Goal: Task Accomplishment & Management: Manage account settings

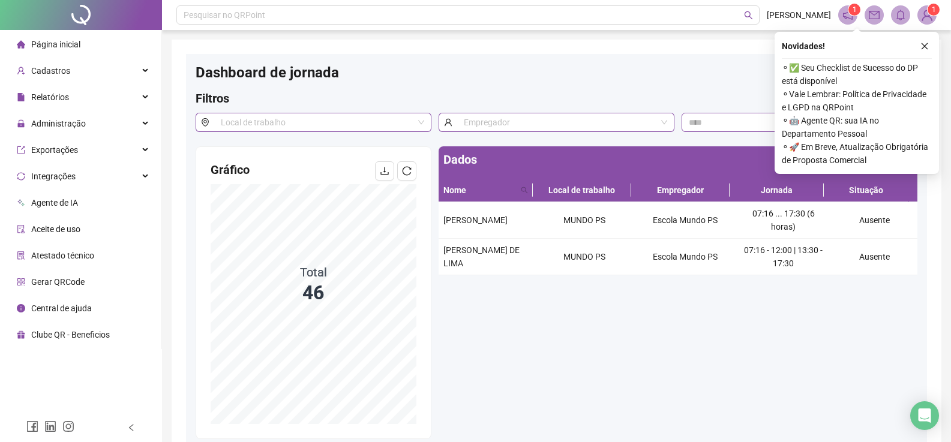
click at [73, 40] on span "Página inicial" at bounding box center [55, 45] width 49 height 10
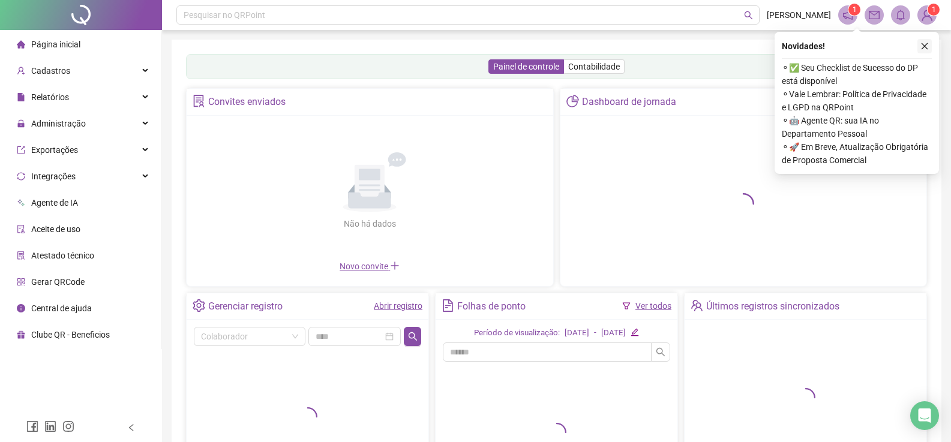
click at [921, 45] on icon "close" at bounding box center [924, 46] width 8 height 8
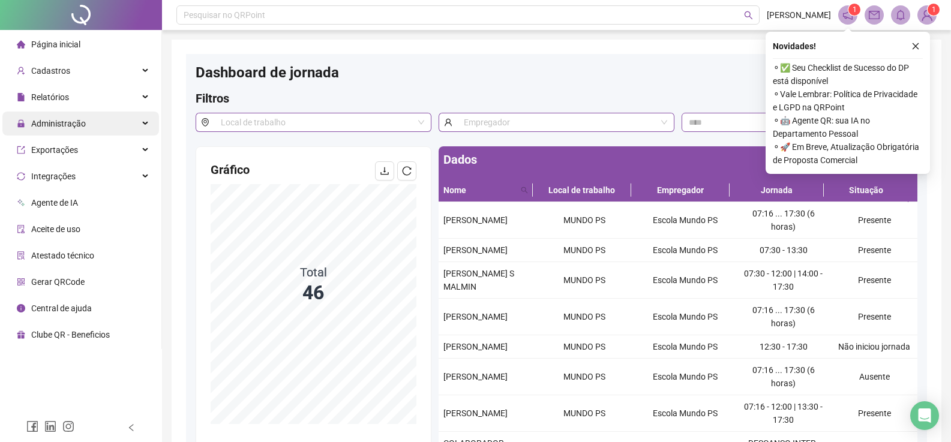
click at [81, 125] on span "Administração" at bounding box center [58, 124] width 55 height 10
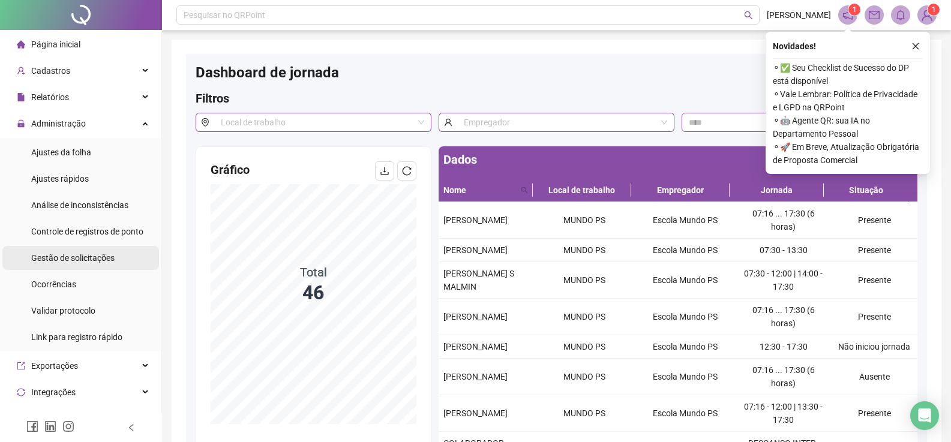
click at [73, 255] on span "Gestão de solicitações" at bounding box center [72, 258] width 83 height 10
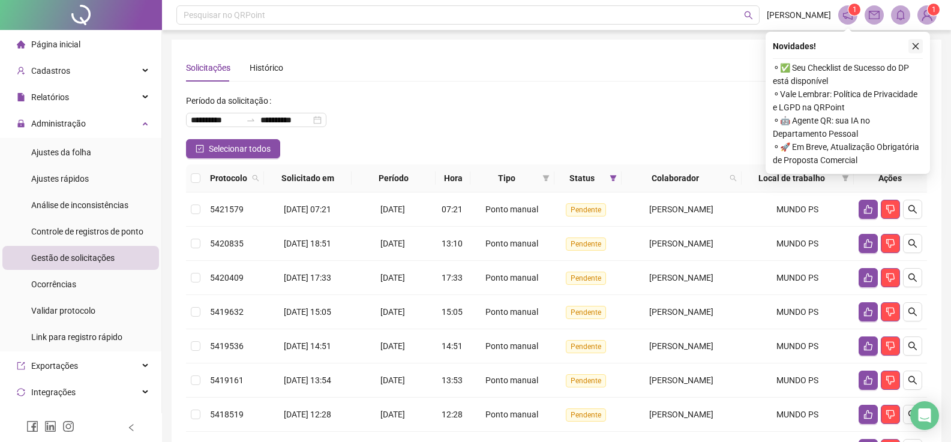
click at [915, 45] on icon "close" at bounding box center [915, 46] width 8 height 8
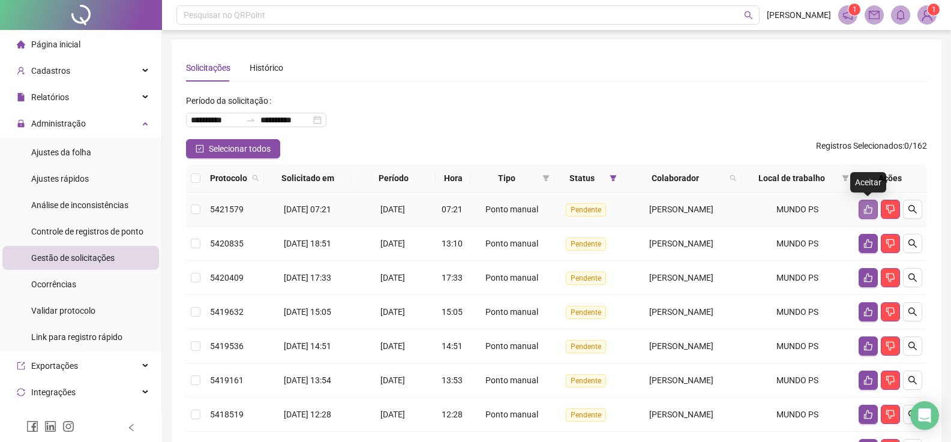
click at [866, 206] on icon "like" at bounding box center [868, 210] width 10 height 10
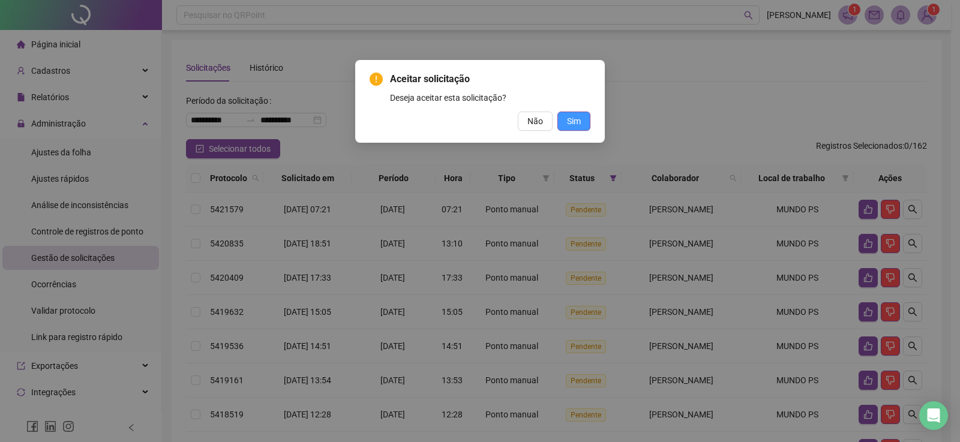
click at [584, 127] on button "Sim" at bounding box center [573, 121] width 33 height 19
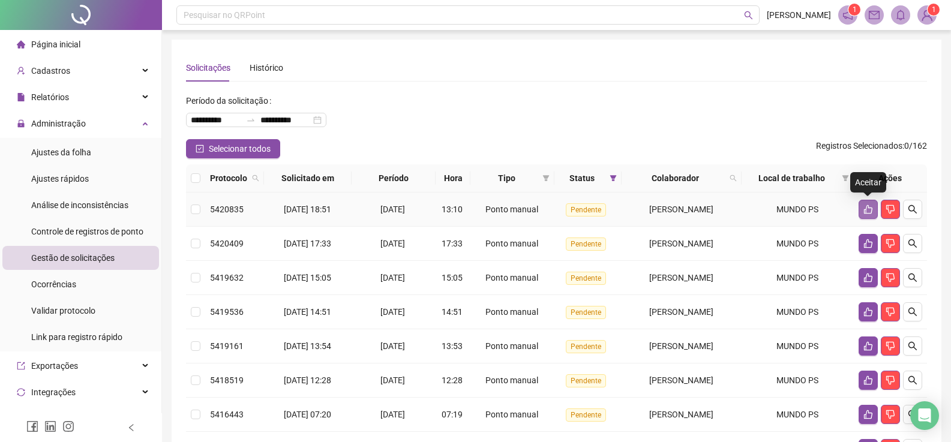
click at [864, 212] on icon "like" at bounding box center [868, 209] width 8 height 9
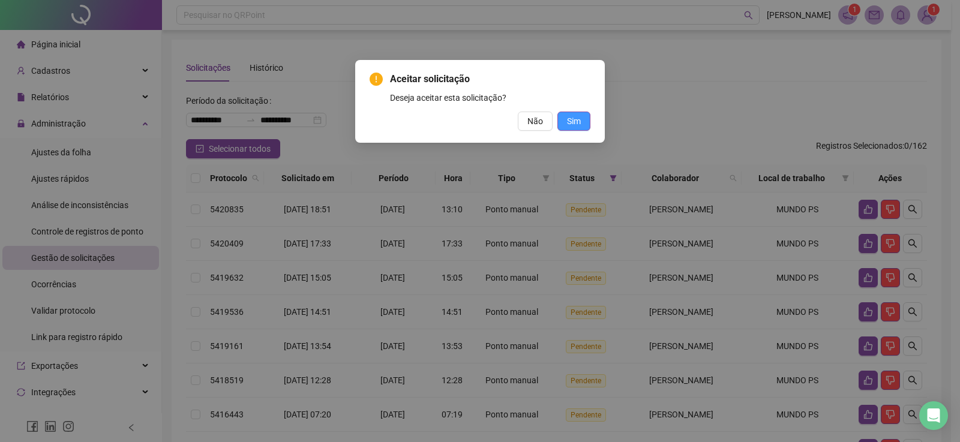
click at [569, 118] on span "Sim" at bounding box center [574, 121] width 14 height 13
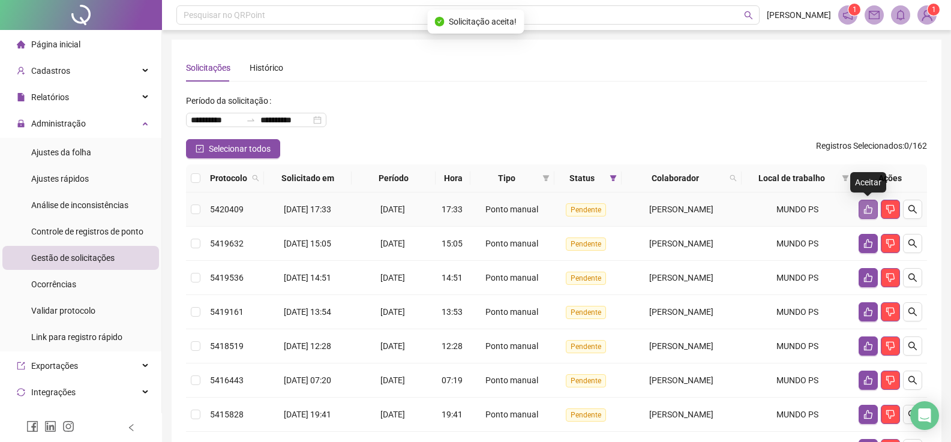
click at [869, 209] on icon "like" at bounding box center [868, 210] width 10 height 10
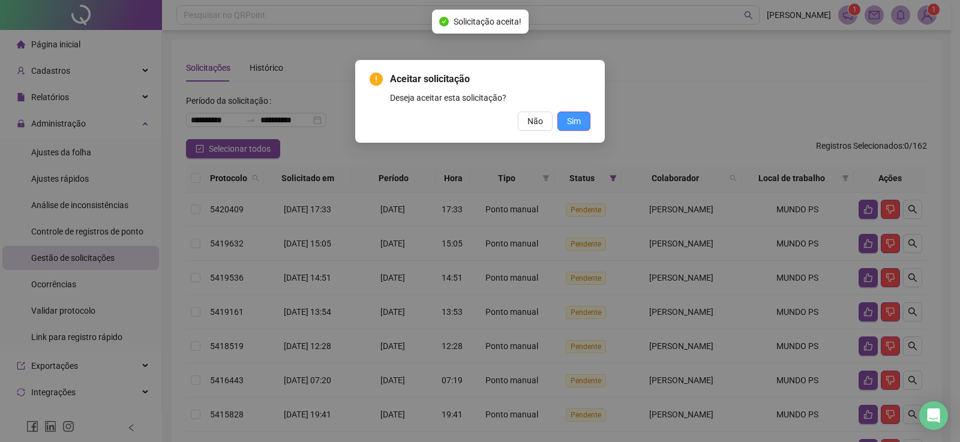
click at [576, 117] on span "Sim" at bounding box center [574, 121] width 14 height 13
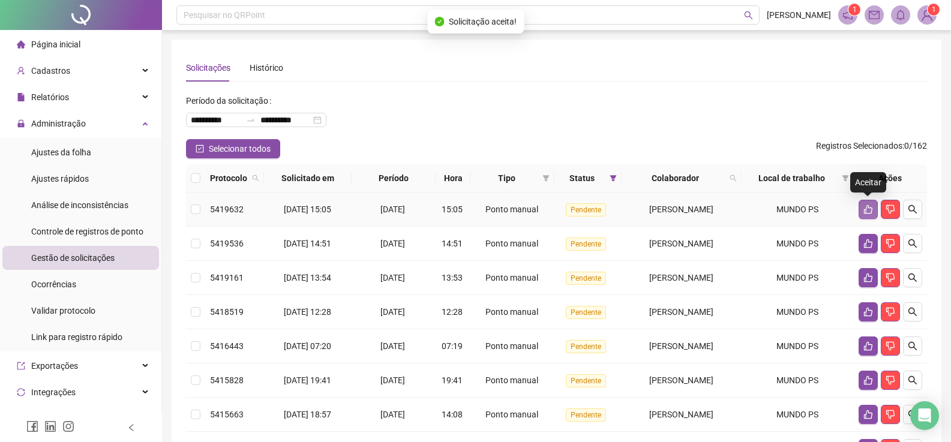
click at [868, 208] on icon "like" at bounding box center [868, 209] width 8 height 9
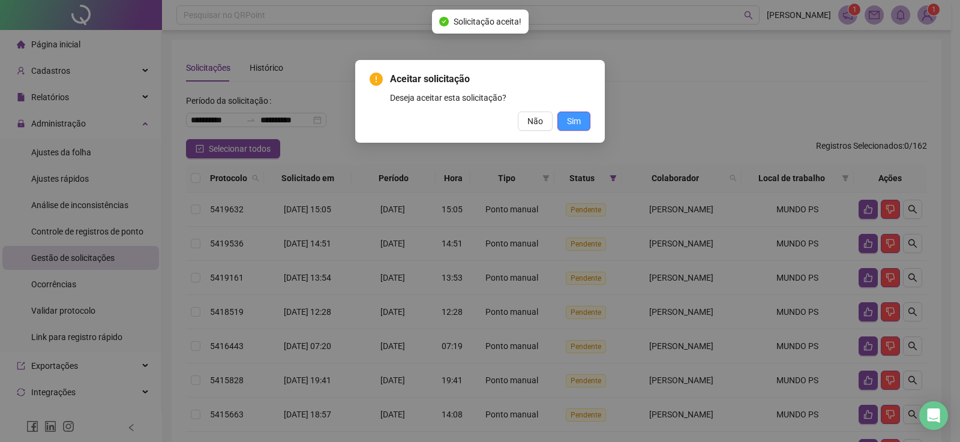
click at [571, 123] on span "Sim" at bounding box center [574, 121] width 14 height 13
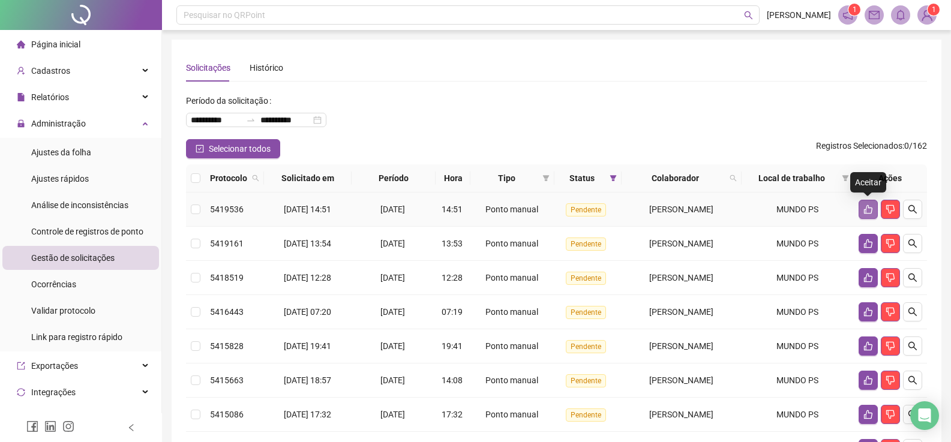
click at [866, 215] on button "button" at bounding box center [867, 209] width 19 height 19
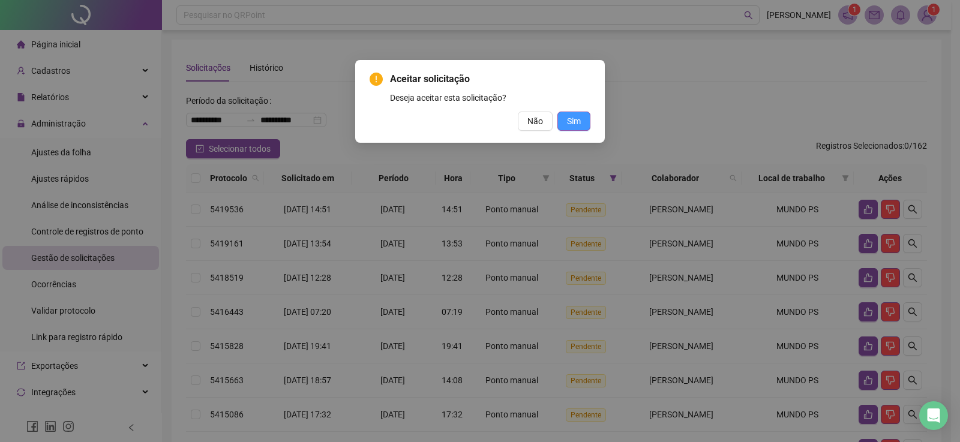
click at [568, 117] on span "Sim" at bounding box center [574, 121] width 14 height 13
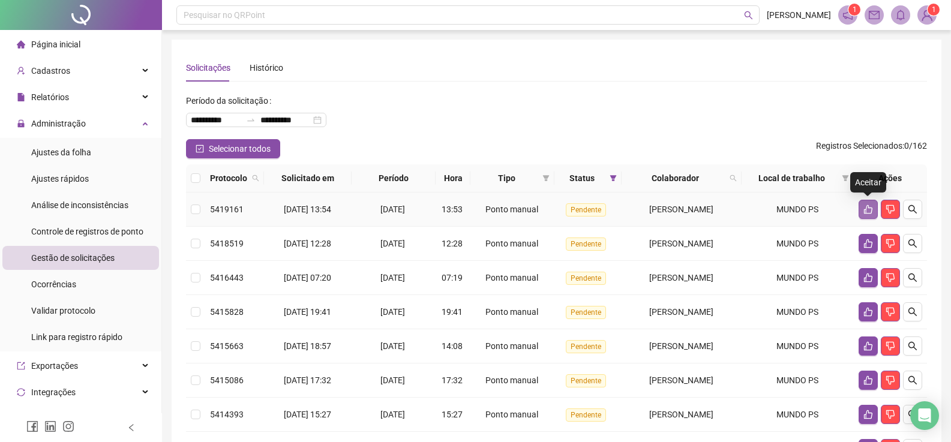
click at [864, 208] on icon "like" at bounding box center [868, 210] width 10 height 10
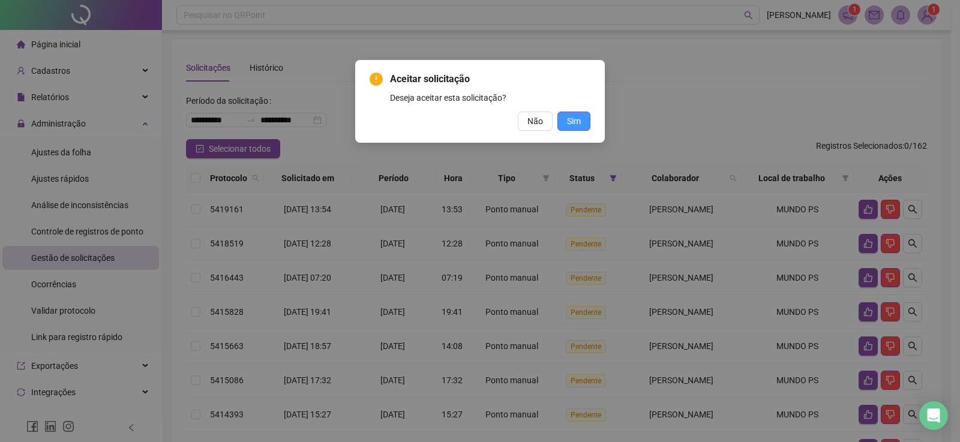
click at [582, 119] on button "Sim" at bounding box center [573, 121] width 33 height 19
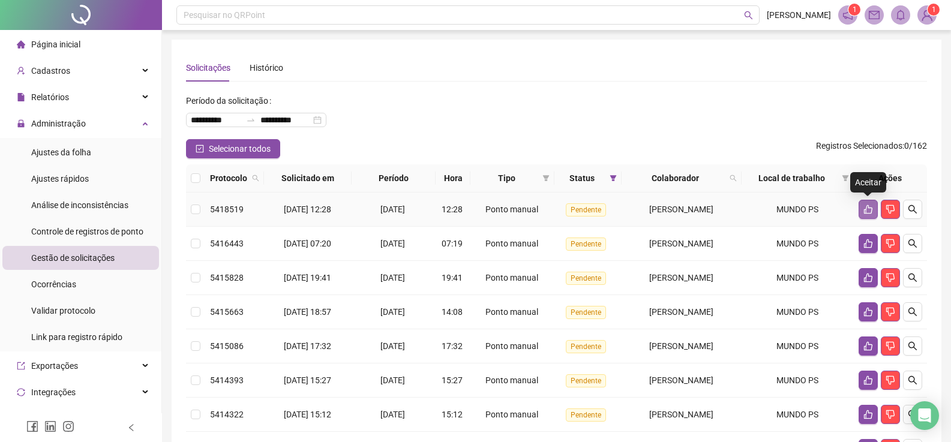
click at [861, 211] on button "button" at bounding box center [867, 209] width 19 height 19
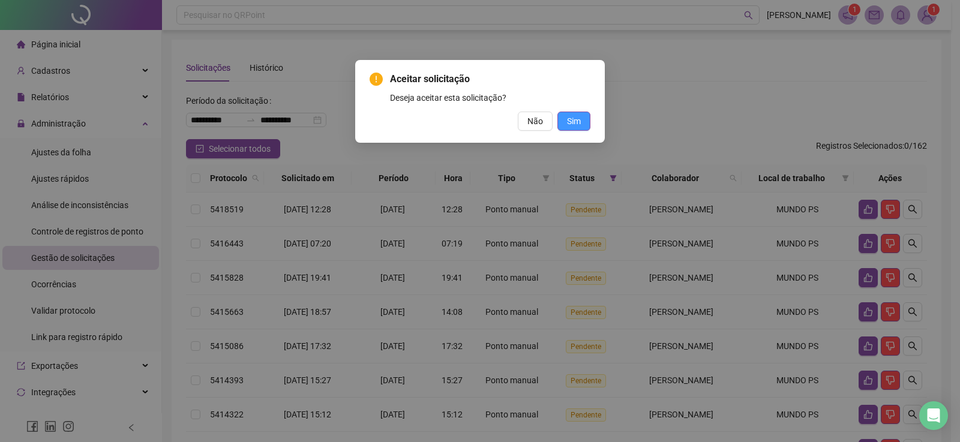
drag, startPoint x: 574, startPoint y: 122, endPoint x: 753, endPoint y: 155, distance: 181.9
click at [574, 122] on span "Sim" at bounding box center [574, 121] width 14 height 13
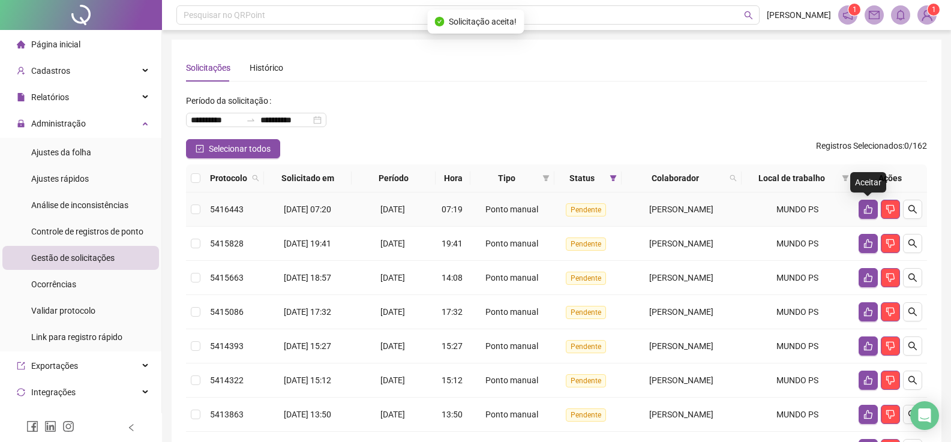
click at [868, 208] on icon "like" at bounding box center [868, 209] width 8 height 9
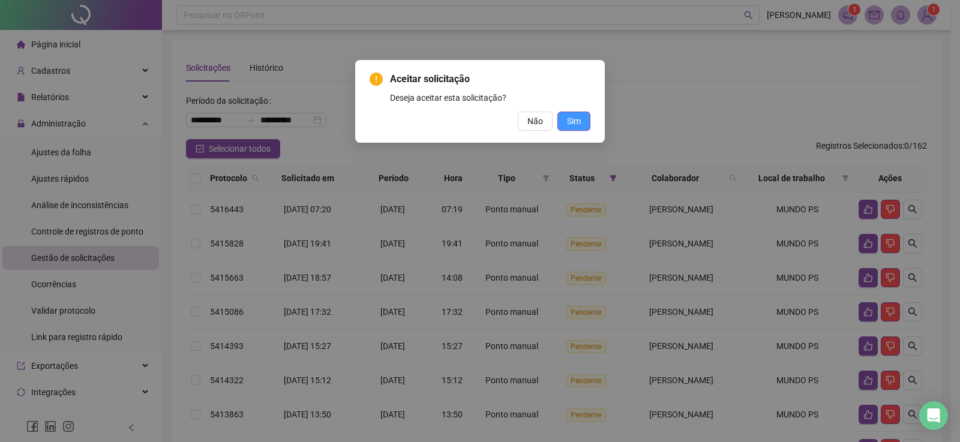
click at [578, 122] on span "Sim" at bounding box center [574, 121] width 14 height 13
click at [582, 119] on button "Sim" at bounding box center [573, 121] width 33 height 19
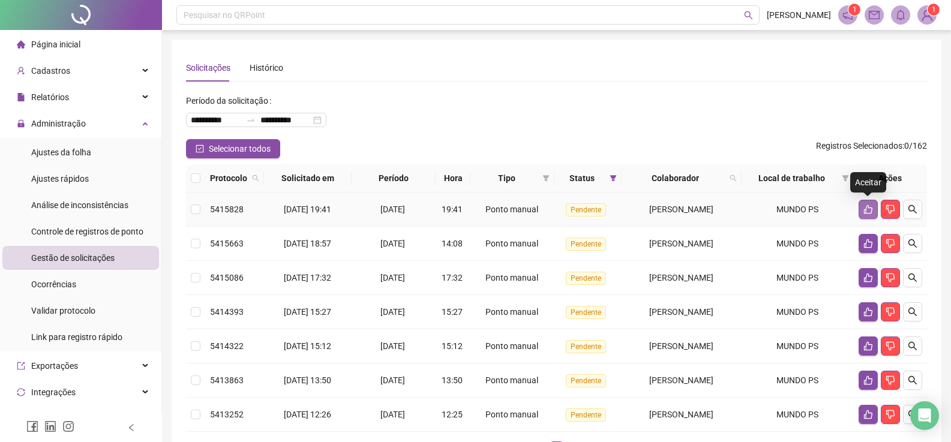
click at [869, 207] on icon "like" at bounding box center [868, 210] width 10 height 10
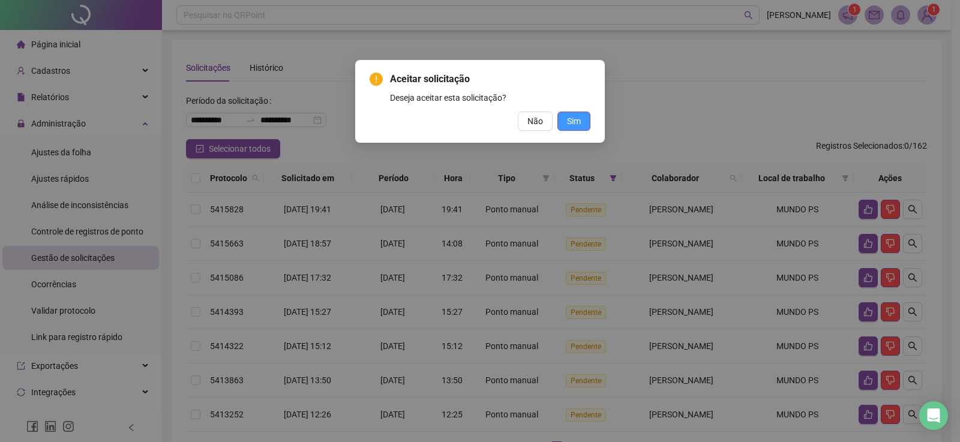
click at [579, 122] on span "Sim" at bounding box center [574, 121] width 14 height 13
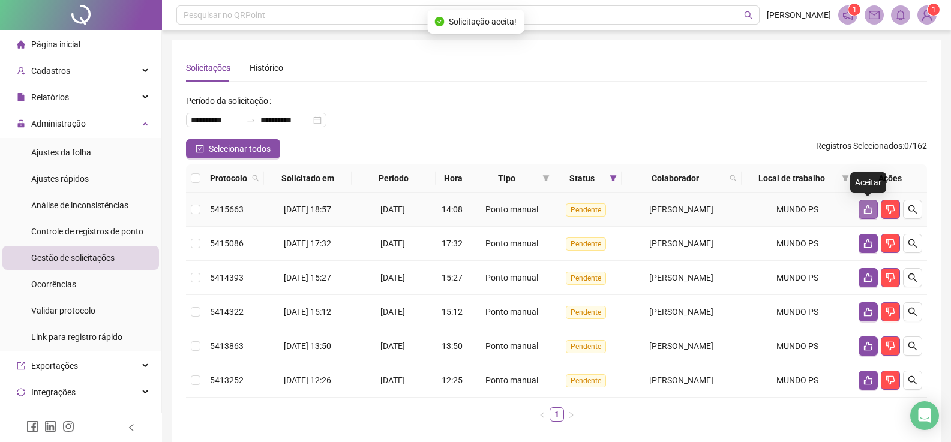
click at [869, 214] on button "button" at bounding box center [867, 209] width 19 height 19
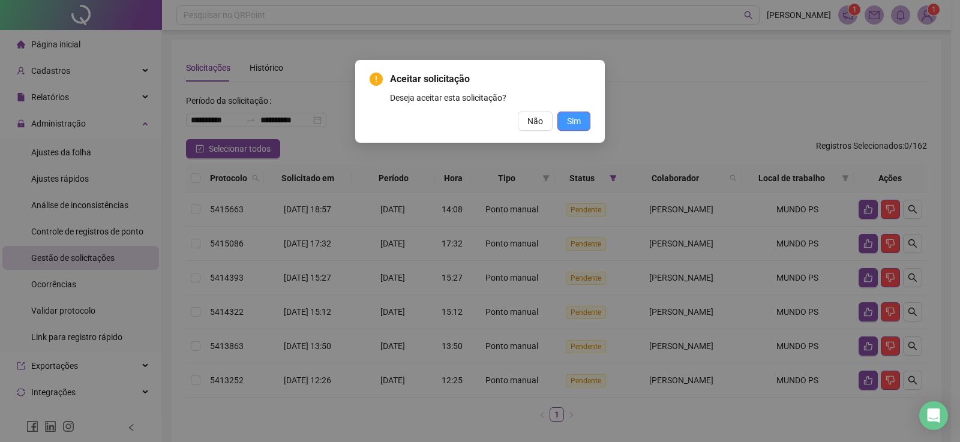
click at [578, 116] on span "Sim" at bounding box center [574, 121] width 14 height 13
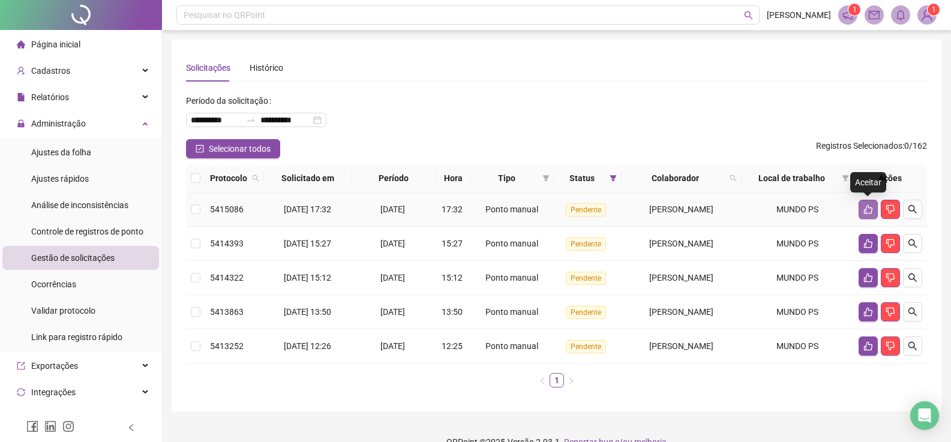
click at [868, 211] on icon "like" at bounding box center [868, 210] width 10 height 10
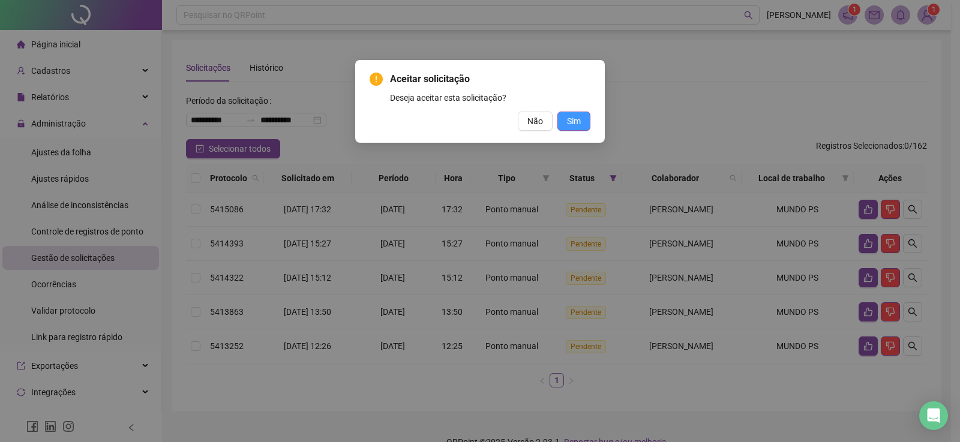
click at [573, 118] on span "Sim" at bounding box center [574, 121] width 14 height 13
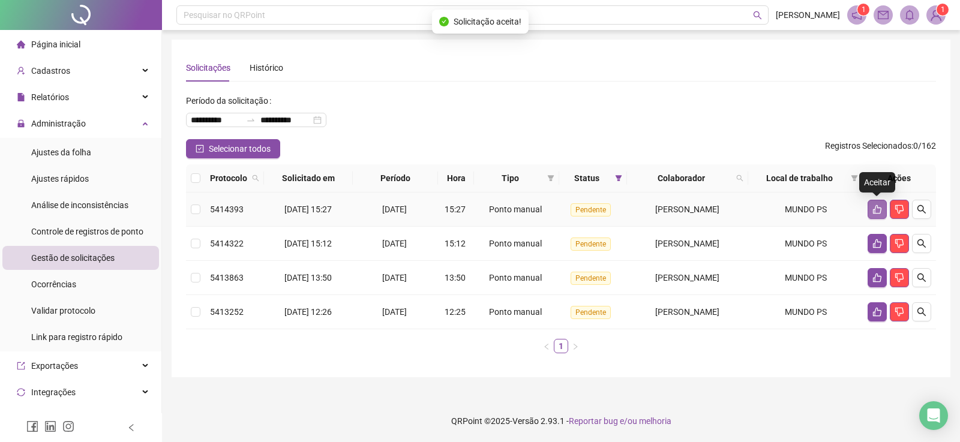
click at [872, 207] on icon "like" at bounding box center [877, 210] width 10 height 10
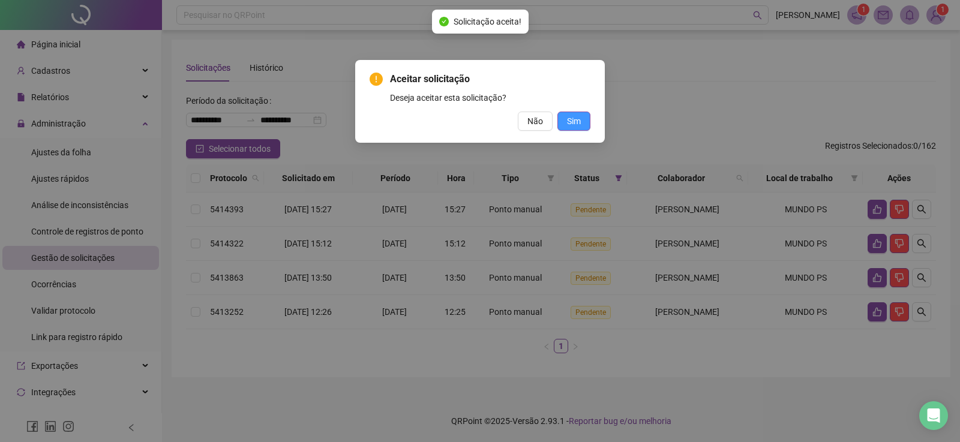
click at [563, 125] on button "Sim" at bounding box center [573, 121] width 33 height 19
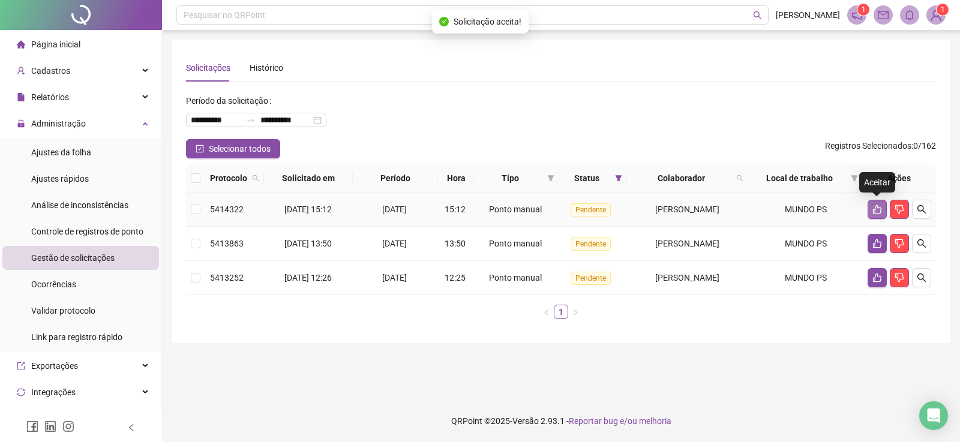
click at [878, 206] on icon "like" at bounding box center [877, 210] width 10 height 10
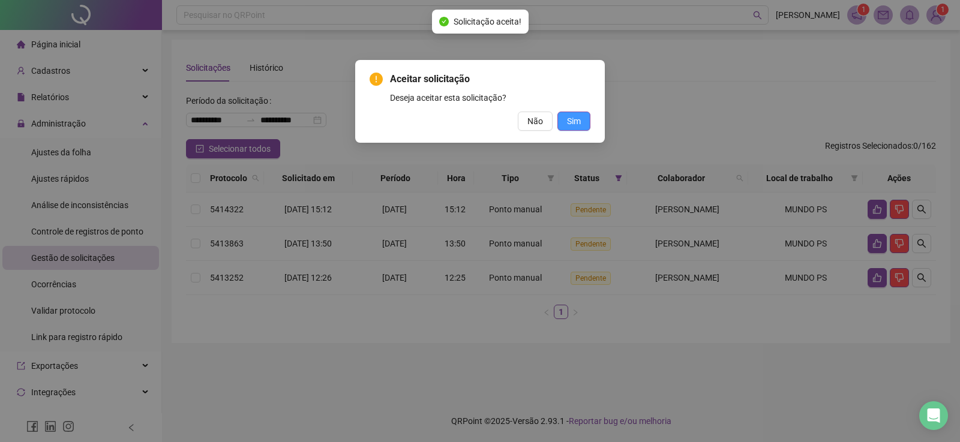
click at [577, 119] on span "Sim" at bounding box center [574, 121] width 14 height 13
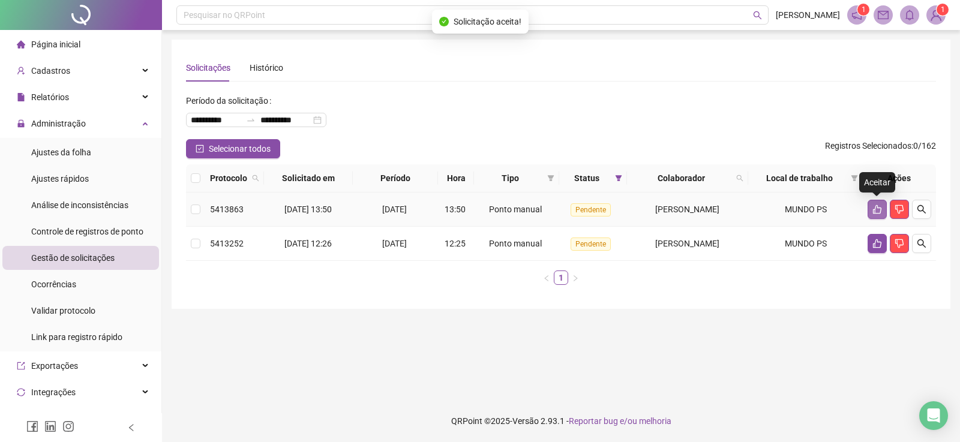
click at [874, 200] on button "button" at bounding box center [876, 209] width 19 height 19
click at [874, 200] on body "**********" at bounding box center [480, 221] width 960 height 442
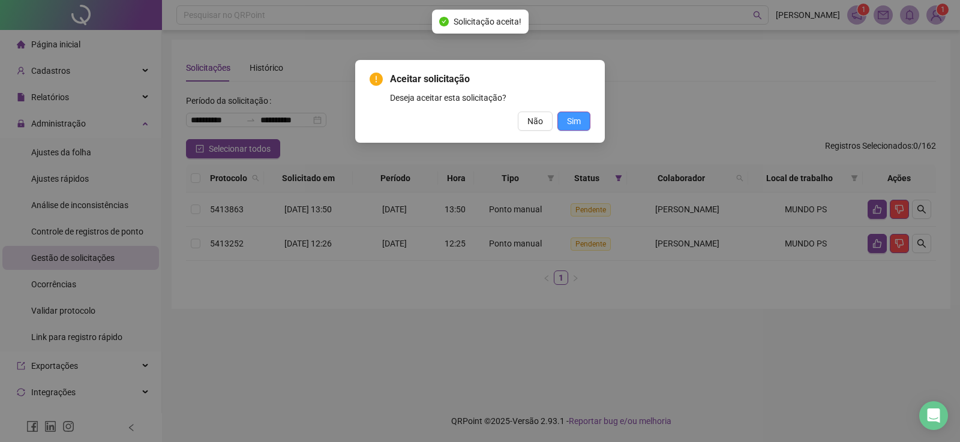
click at [572, 125] on span "Sim" at bounding box center [574, 121] width 14 height 13
click at [578, 120] on span "Sim" at bounding box center [574, 121] width 14 height 13
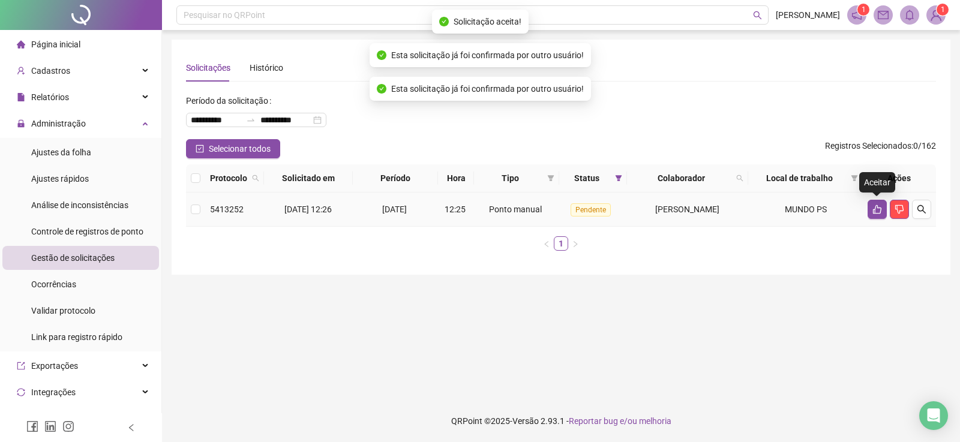
click at [875, 212] on icon "like" at bounding box center [877, 209] width 8 height 9
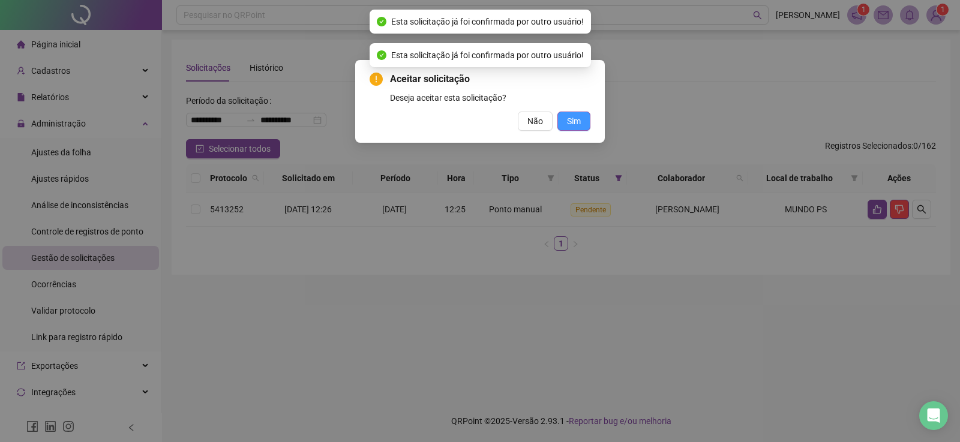
click at [581, 124] on button "Sim" at bounding box center [573, 121] width 33 height 19
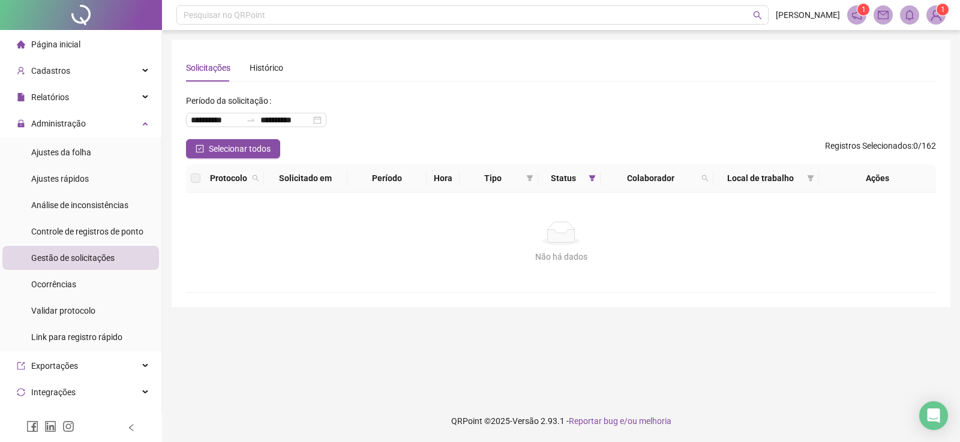
click at [96, 41] on li "Página inicial" at bounding box center [80, 44] width 157 height 24
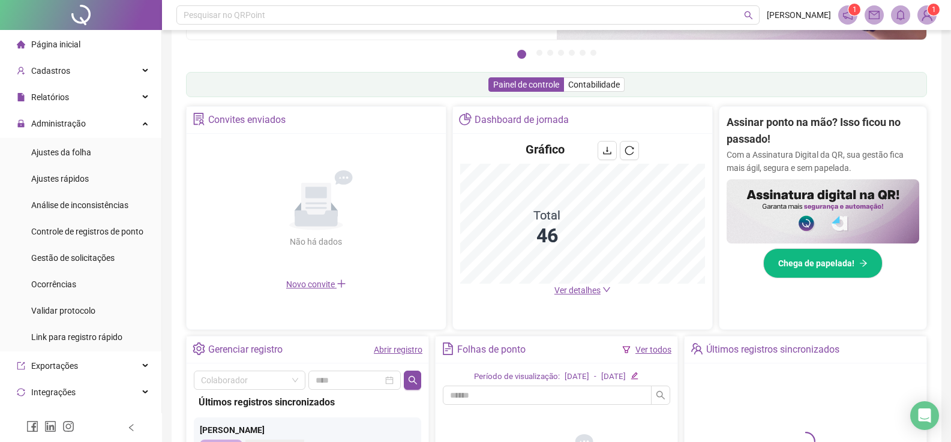
scroll to position [180, 0]
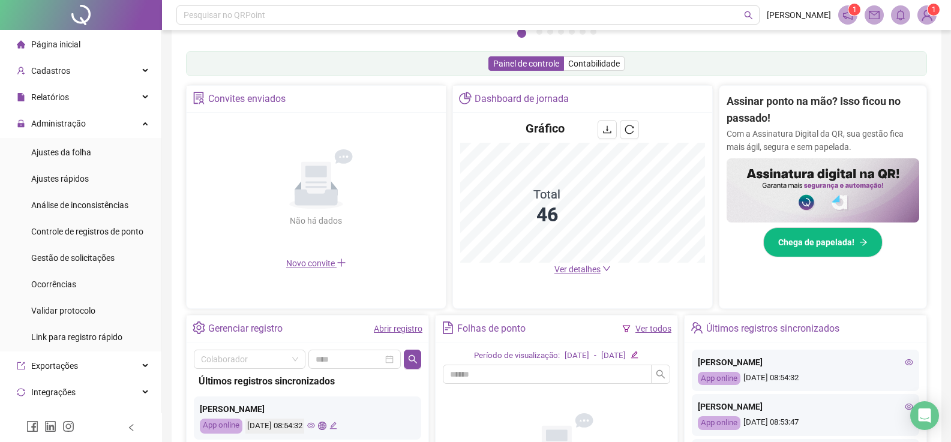
drag, startPoint x: 571, startPoint y: 271, endPoint x: 547, endPoint y: 257, distance: 27.7
click at [571, 271] on span "Ver detalhes" at bounding box center [577, 270] width 46 height 10
